Goal: Task Accomplishment & Management: Use online tool/utility

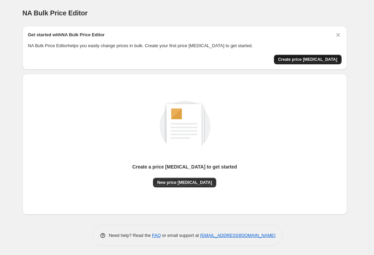
click at [303, 59] on span "Create price change job" at bounding box center [307, 59] width 59 height 5
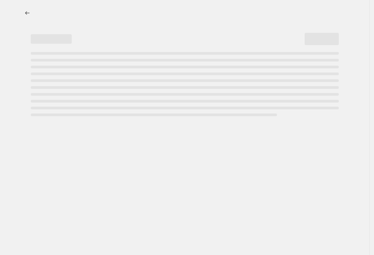
select select "percentage"
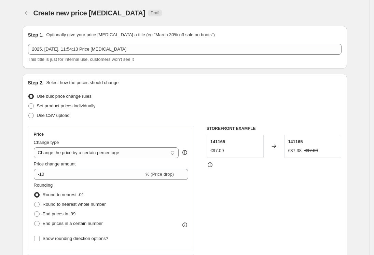
scroll to position [91, 0]
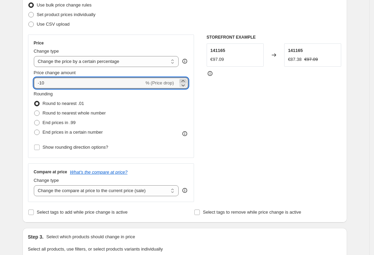
click at [184, 81] on icon at bounding box center [183, 81] width 3 height 2
click at [184, 82] on icon at bounding box center [183, 85] width 7 height 7
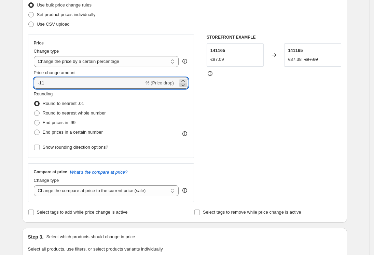
click at [184, 82] on icon at bounding box center [183, 85] width 7 height 7
click at [186, 85] on icon at bounding box center [183, 85] width 7 height 7
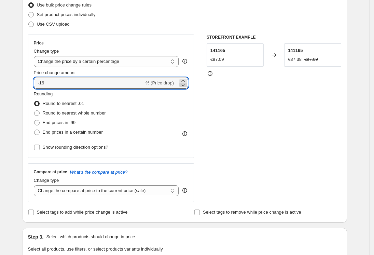
click at [186, 85] on icon at bounding box center [183, 85] width 7 height 7
click at [185, 86] on icon at bounding box center [183, 85] width 7 height 7
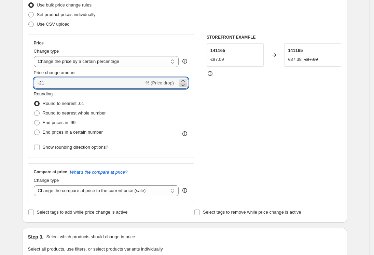
click at [185, 86] on icon at bounding box center [183, 85] width 7 height 7
click at [185, 87] on icon at bounding box center [183, 85] width 7 height 7
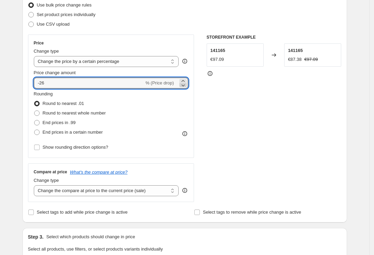
click at [185, 87] on icon at bounding box center [183, 85] width 7 height 7
type input "-27"
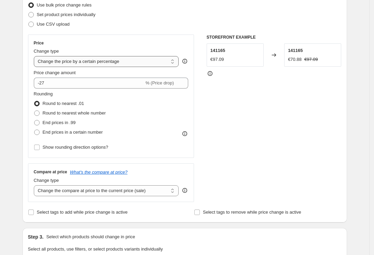
click at [175, 63] on select "Change the price to a certain amount Change the price by a certain amount Chang…" at bounding box center [106, 61] width 145 height 11
select select "to"
click at [36, 56] on select "Change the price to a certain amount Change the price by a certain amount Chang…" at bounding box center [106, 61] width 145 height 11
type input "80.00"
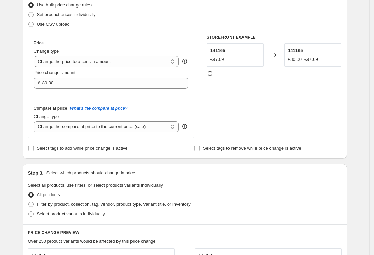
click at [206, 160] on div "Step 1. Optionally give your price change job a title (eg "March 30% off sale o…" at bounding box center [182, 196] width 330 height 534
click at [174, 61] on select "Change the price to a certain amount Change the price by a certain amount Chang…" at bounding box center [106, 61] width 145 height 11
click at [173, 28] on div "Use CSV upload" at bounding box center [185, 24] width 314 height 10
click at [175, 61] on select "Change the price to a certain amount Change the price by a certain amount Chang…" at bounding box center [106, 61] width 145 height 11
select select "percentage"
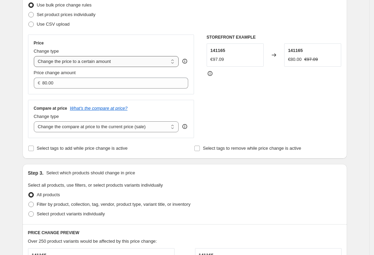
click at [36, 56] on select "Change the price to a certain amount Change the price by a certain amount Chang…" at bounding box center [106, 61] width 145 height 11
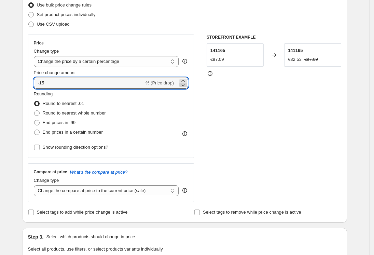
click at [186, 83] on icon at bounding box center [183, 85] width 7 height 7
click at [186, 84] on icon at bounding box center [183, 85] width 7 height 7
click at [186, 81] on icon at bounding box center [183, 81] width 7 height 7
click at [185, 80] on icon at bounding box center [183, 81] width 7 height 7
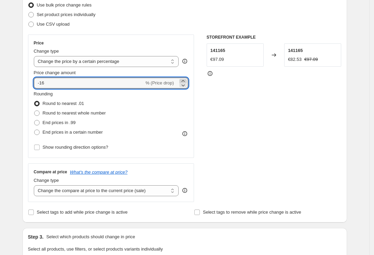
click at [185, 81] on icon at bounding box center [183, 81] width 7 height 7
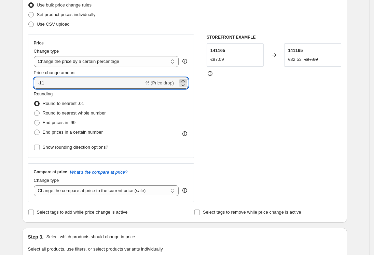
click at [185, 81] on icon at bounding box center [183, 81] width 7 height 7
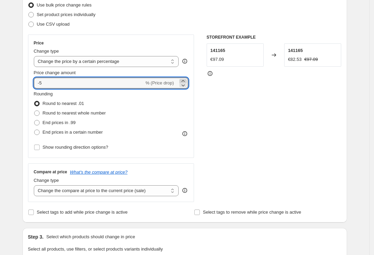
click at [185, 81] on icon at bounding box center [183, 81] width 7 height 7
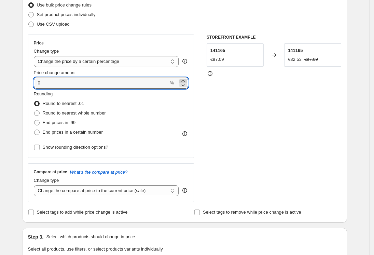
click at [185, 81] on icon at bounding box center [183, 81] width 7 height 7
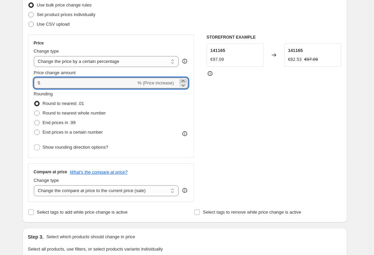
click at [185, 81] on icon at bounding box center [183, 81] width 7 height 7
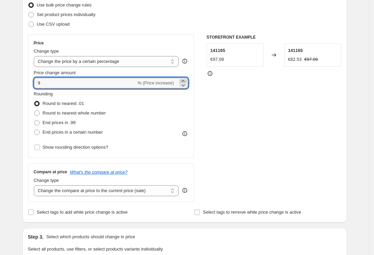
type input "10"
click at [187, 70] on div "Price change amount" at bounding box center [111, 72] width 155 height 7
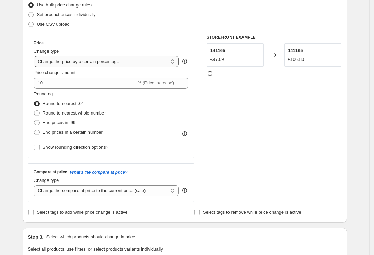
click at [175, 63] on select "Change the price to a certain amount Change the price by a certain amount Chang…" at bounding box center [106, 61] width 145 height 11
click at [36, 56] on select "Change the price to a certain amount Change the price by a certain amount Chang…" at bounding box center [106, 61] width 145 height 11
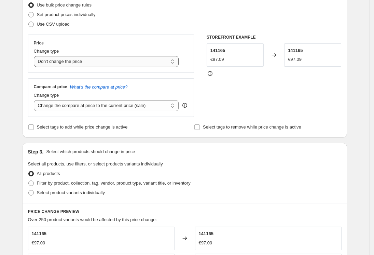
click at [173, 59] on select "Change the price to a certain amount Change the price by a certain amount Chang…" at bounding box center [106, 61] width 145 height 11
select select "percentage"
click at [36, 56] on select "Change the price to a certain amount Change the price by a certain amount Chang…" at bounding box center [106, 61] width 145 height 11
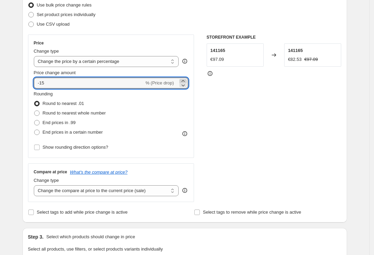
click at [185, 79] on icon at bounding box center [183, 81] width 7 height 7
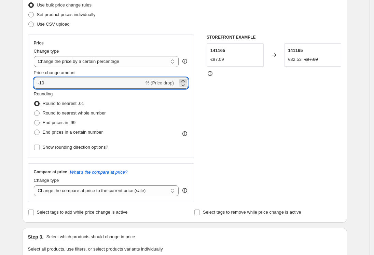
click at [185, 79] on icon at bounding box center [183, 81] width 7 height 7
click at [185, 80] on icon at bounding box center [183, 81] width 7 height 7
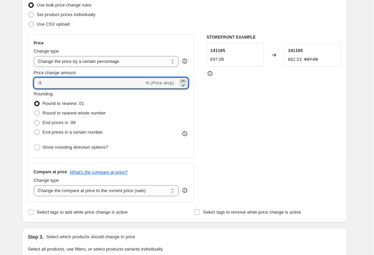
click at [185, 80] on icon at bounding box center [183, 81] width 7 height 7
click at [185, 81] on icon at bounding box center [183, 81] width 3 height 2
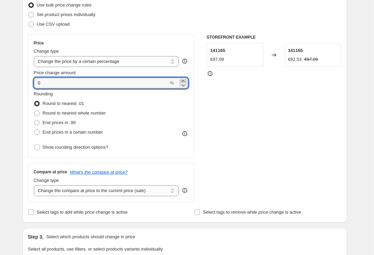
click at [185, 81] on icon at bounding box center [183, 81] width 3 height 2
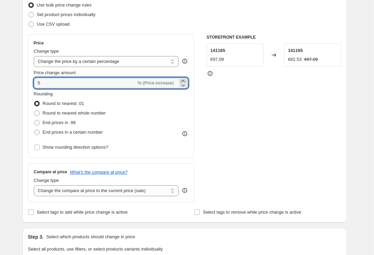
click at [185, 81] on icon at bounding box center [183, 81] width 3 height 2
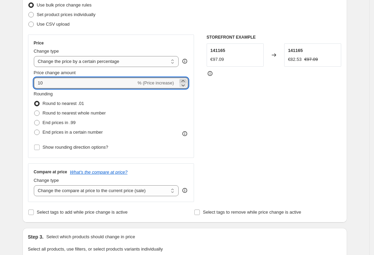
click at [185, 81] on icon at bounding box center [183, 81] width 3 height 2
click at [185, 84] on icon at bounding box center [183, 85] width 7 height 7
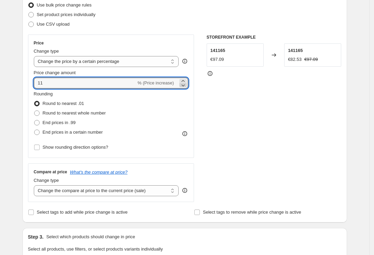
click at [185, 84] on icon at bounding box center [183, 85] width 7 height 7
click at [186, 79] on icon at bounding box center [183, 81] width 7 height 7
click at [185, 86] on icon at bounding box center [183, 85] width 7 height 7
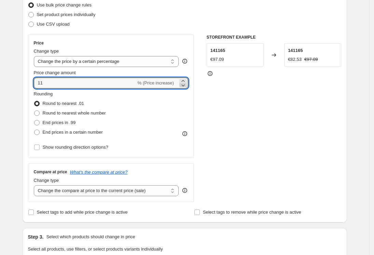
type input "10"
click at [191, 69] on div "Price Change type Change the price to a certain amount Change the price by a ce…" at bounding box center [111, 96] width 166 height 123
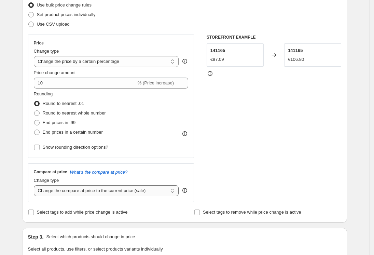
click at [174, 190] on select "Change the compare at price to the current price (sale) Change the compare at p…" at bounding box center [106, 190] width 145 height 11
select select "remove"
click at [36, 185] on select "Change the compare at price to the current price (sale) Change the compare at p…" at bounding box center [106, 190] width 145 height 11
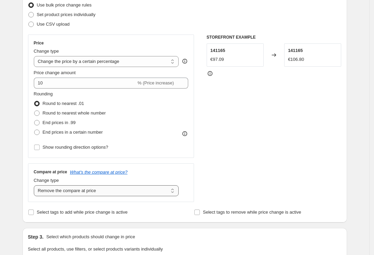
click at [174, 191] on select "Change the compare at price to the current price (sale) Change the compare at p…" at bounding box center [106, 190] width 145 height 11
click at [206, 185] on div "Price Change type Change the price to a certain amount Change the price by a ce…" at bounding box center [185, 119] width 314 height 168
click at [203, 213] on label "Select tags to remove while price change is active" at bounding box center [247, 213] width 107 height 10
click at [200, 213] on input "Select tags to remove while price change is active" at bounding box center [197, 212] width 5 height 5
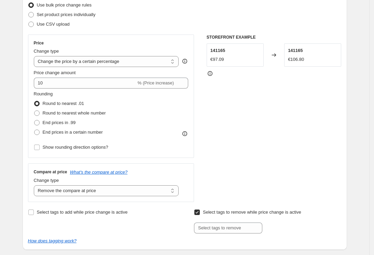
click at [200, 211] on input "Select tags to remove while price change is active" at bounding box center [197, 212] width 5 height 5
checkbox input "false"
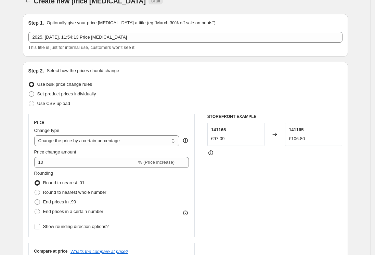
scroll to position [0, 0]
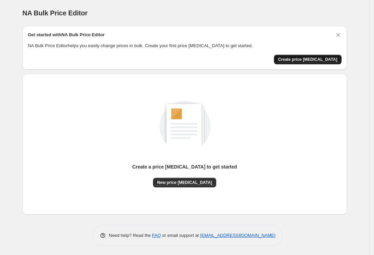
click at [302, 56] on button "Create price [MEDICAL_DATA]" at bounding box center [308, 60] width 68 height 10
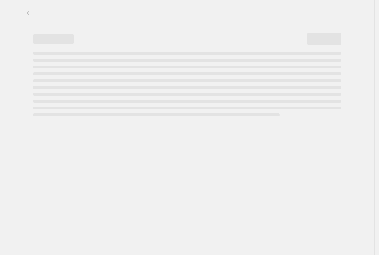
select select "percentage"
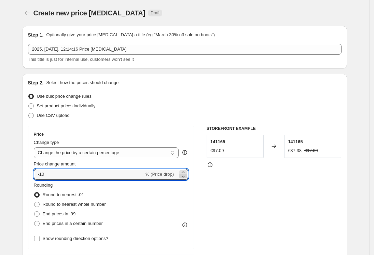
click at [186, 173] on icon at bounding box center [183, 176] width 7 height 7
click at [185, 176] on icon at bounding box center [183, 176] width 7 height 7
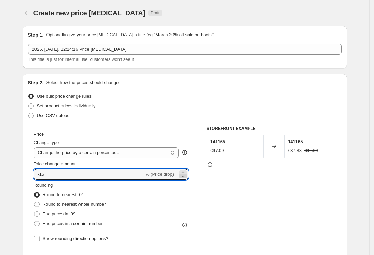
click at [185, 176] on icon at bounding box center [183, 176] width 7 height 7
click at [185, 171] on icon at bounding box center [183, 172] width 7 height 7
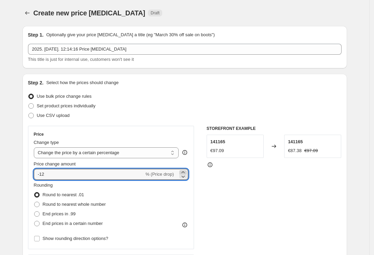
click at [185, 171] on icon at bounding box center [183, 172] width 7 height 7
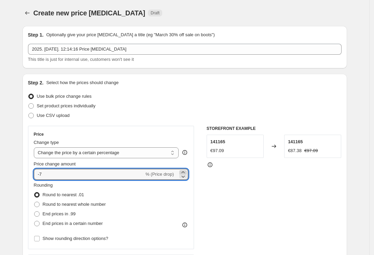
click at [185, 171] on icon at bounding box center [183, 172] width 7 height 7
click at [185, 170] on icon at bounding box center [183, 172] width 7 height 7
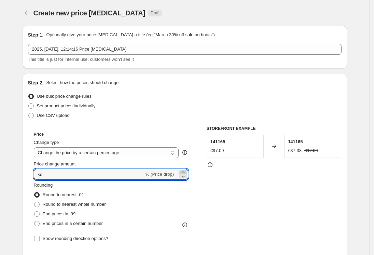
click at [185, 170] on icon at bounding box center [183, 172] width 7 height 7
click at [185, 169] on icon at bounding box center [183, 172] width 7 height 7
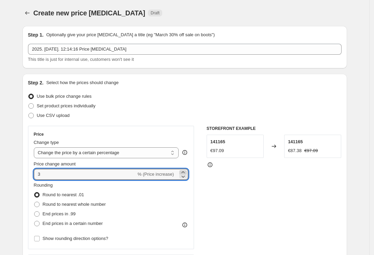
click at [185, 169] on icon at bounding box center [183, 172] width 7 height 7
click at [185, 170] on icon at bounding box center [183, 172] width 7 height 7
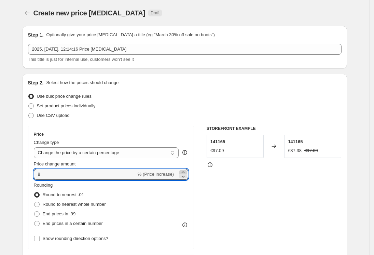
click at [185, 170] on icon at bounding box center [183, 172] width 7 height 7
click at [185, 177] on icon at bounding box center [183, 177] width 3 height 2
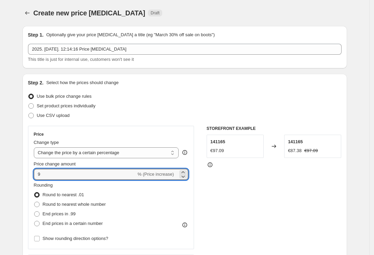
click at [213, 179] on div "STOREFRONT EXAMPLE 141165 €97.09 Changed to 141165 €87.38 €97.09" at bounding box center [274, 210] width 135 height 168
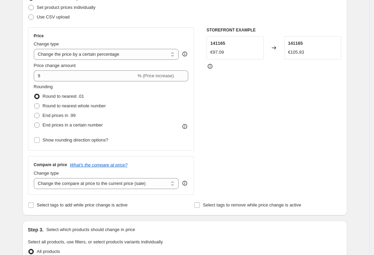
scroll to position [91, 0]
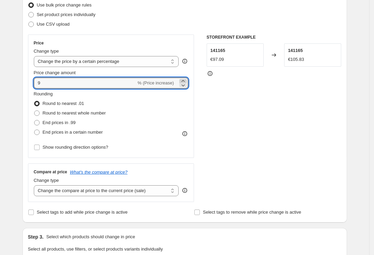
click at [185, 81] on icon at bounding box center [183, 81] width 3 height 2
type input "10"
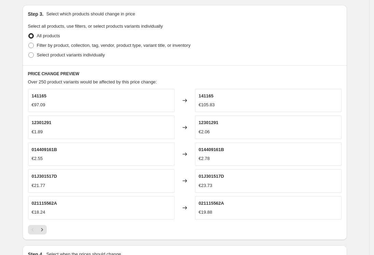
scroll to position [405, 0]
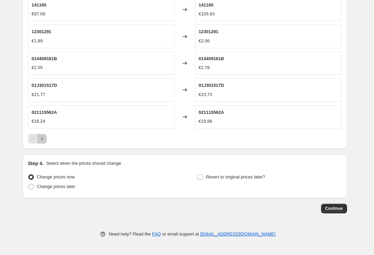
click at [44, 141] on icon "Next" at bounding box center [42, 138] width 7 height 7
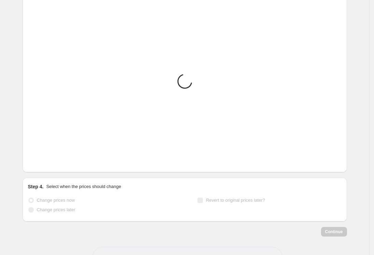
click at [44, 141] on img at bounding box center [42, 138] width 21 height 21
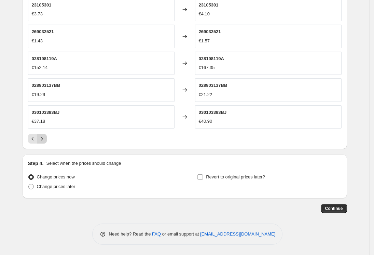
click at [45, 139] on icon "Next" at bounding box center [42, 138] width 7 height 7
click at [43, 139] on icon "Next" at bounding box center [42, 138] width 2 height 3
click at [44, 139] on icon "Next" at bounding box center [42, 138] width 7 height 7
click at [44, 140] on icon "Next" at bounding box center [42, 138] width 7 height 7
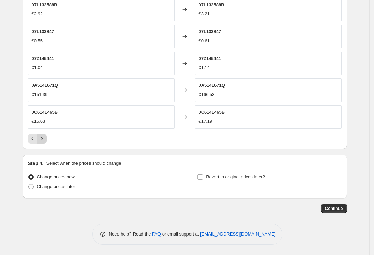
click at [44, 141] on icon "Next" at bounding box center [42, 138] width 7 height 7
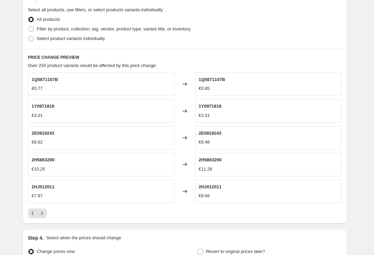
scroll to position [364, 0]
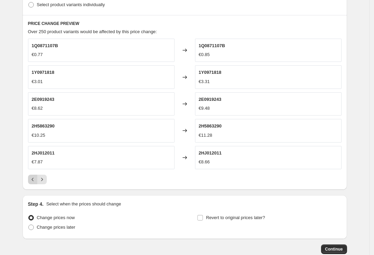
click at [34, 179] on icon "Previous" at bounding box center [32, 179] width 7 height 7
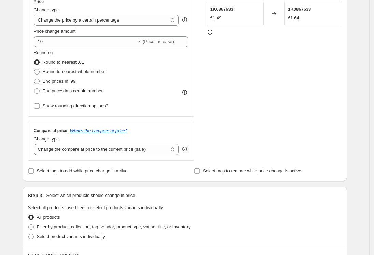
scroll to position [0, 0]
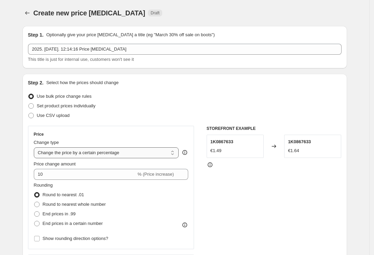
click at [169, 153] on select "Change the price to a certain amount Change the price by a certain amount Chang…" at bounding box center [106, 152] width 145 height 11
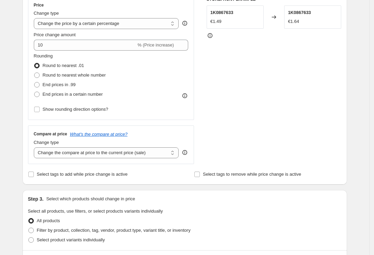
scroll to position [182, 0]
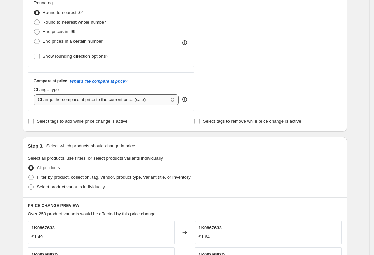
click at [159, 99] on select "Change the compare at price to the current price (sale) Change the compare at p…" at bounding box center [106, 99] width 145 height 11
click at [12, 105] on div "Create new price change job. This page is ready Create new price change job Dra…" at bounding box center [185, 148] width 370 height 660
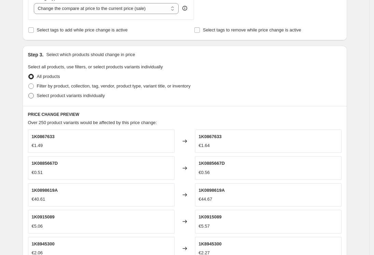
click at [34, 93] on span at bounding box center [30, 95] width 5 height 5
click at [29, 93] on input "Select product variants individually" at bounding box center [28, 93] width 0 height 0
radio input "true"
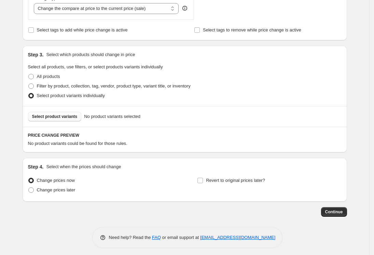
click at [64, 118] on span "Select product variants" at bounding box center [54, 116] width 45 height 5
drag, startPoint x: 64, startPoint y: 118, endPoint x: 321, endPoint y: 55, distance: 264.0
click at [320, 71] on fieldset "Select all products, use filters, or select products variants individually All …" at bounding box center [185, 82] width 314 height 37
click at [56, 116] on span "Select product variants" at bounding box center [54, 116] width 45 height 5
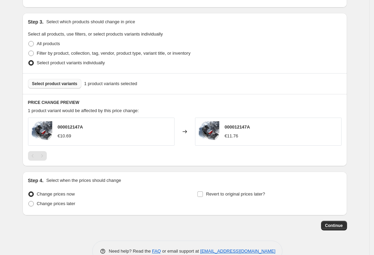
scroll to position [324, 0]
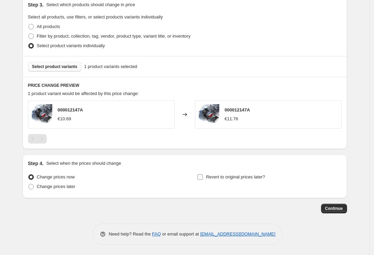
click at [203, 177] on input "Revert to original prices later?" at bounding box center [200, 176] width 5 height 5
checkbox input "true"
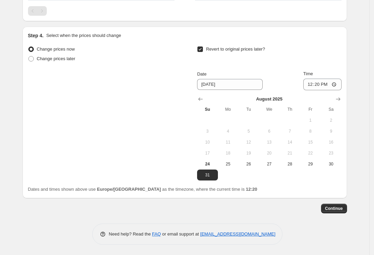
scroll to position [406, 0]
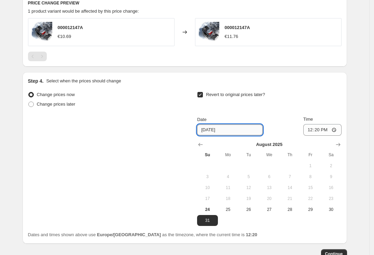
click at [239, 129] on input "8/31/2025" at bounding box center [230, 129] width 66 height 11
type input "8"
type input "8/31/2025"
click at [270, 125] on div "Date 8/31/2025 Time 12:20" at bounding box center [269, 126] width 144 height 20
click at [203, 94] on input "Revert to original prices later?" at bounding box center [200, 94] width 5 height 5
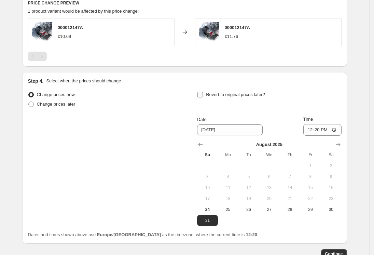
checkbox input "false"
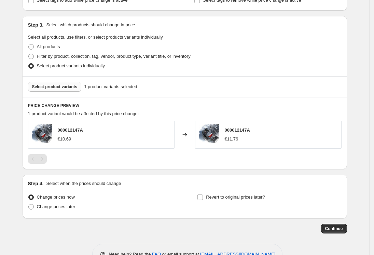
scroll to position [324, 0]
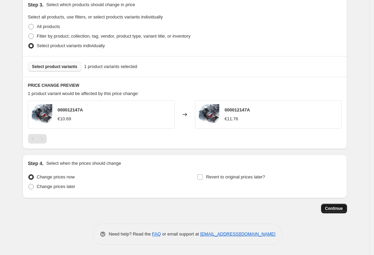
click at [334, 212] on button "Continue" at bounding box center [334, 209] width 26 height 10
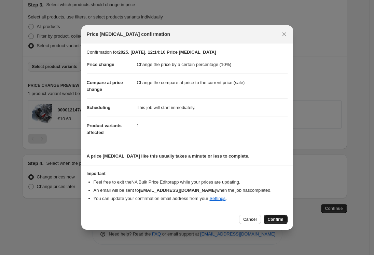
click at [278, 220] on span "Confirm" at bounding box center [276, 219] width 16 height 5
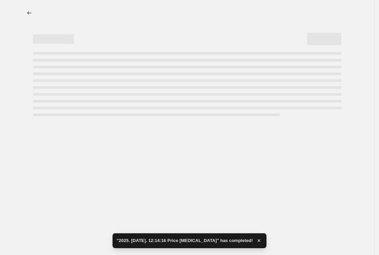
select select "percentage"
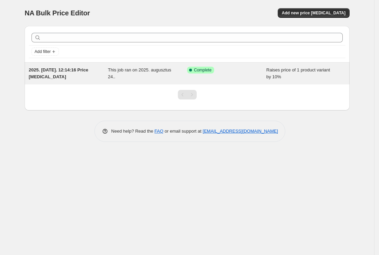
click at [60, 70] on span "2025. aug. 24. 12:14:16 Price change job" at bounding box center [58, 73] width 59 height 12
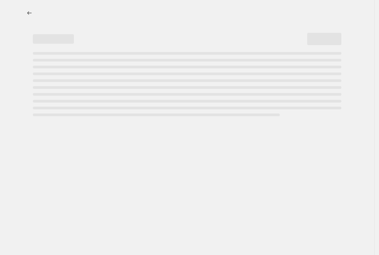
click at [60, 70] on div "Page loading" at bounding box center [187, 84] width 308 height 64
select select "percentage"
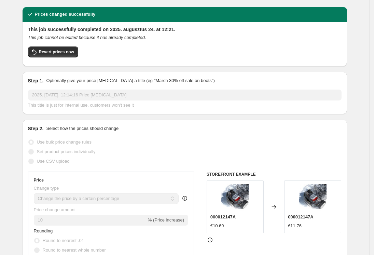
scroll to position [45, 0]
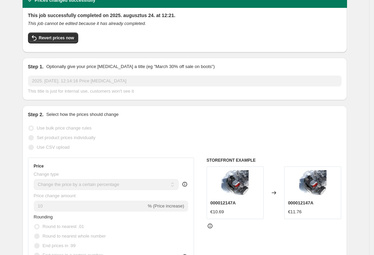
click at [131, 214] on div "Rounding Round to nearest .01 Round to nearest whole number End prices in .99 E…" at bounding box center [111, 237] width 155 height 46
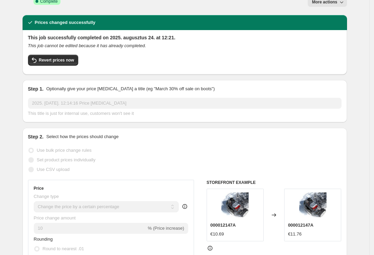
scroll to position [0, 0]
